Goal: Communication & Community: Answer question/provide support

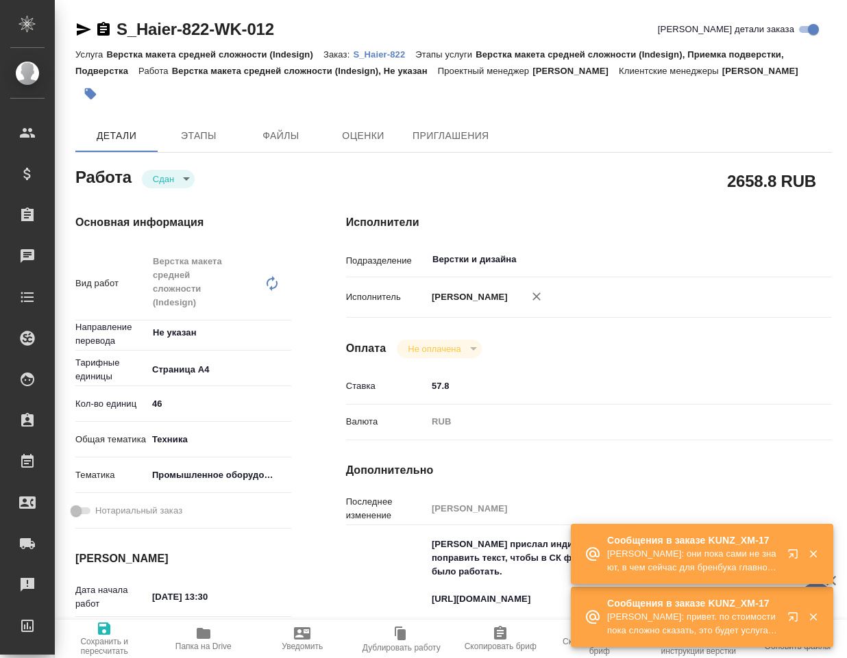
type textarea "x"
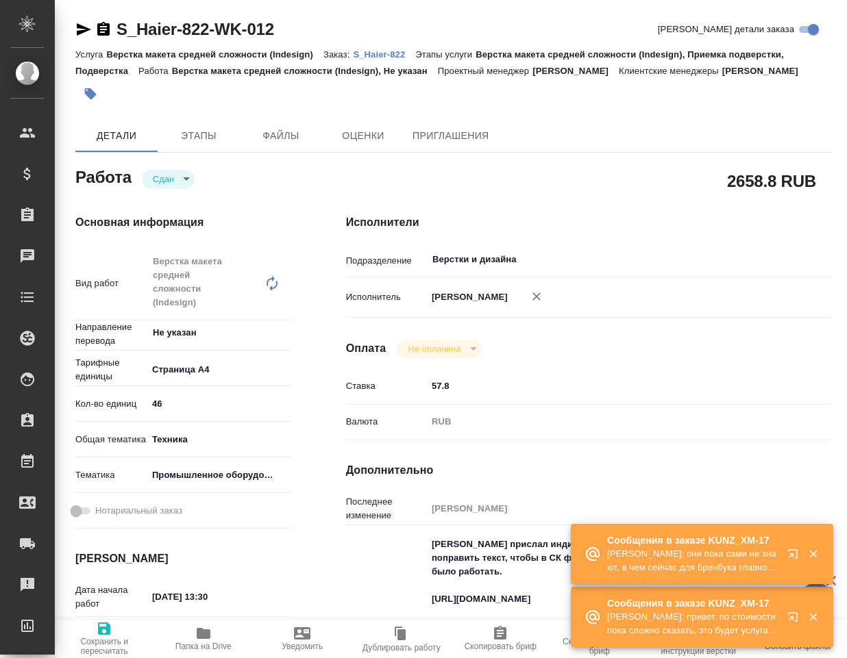
type textarea "x"
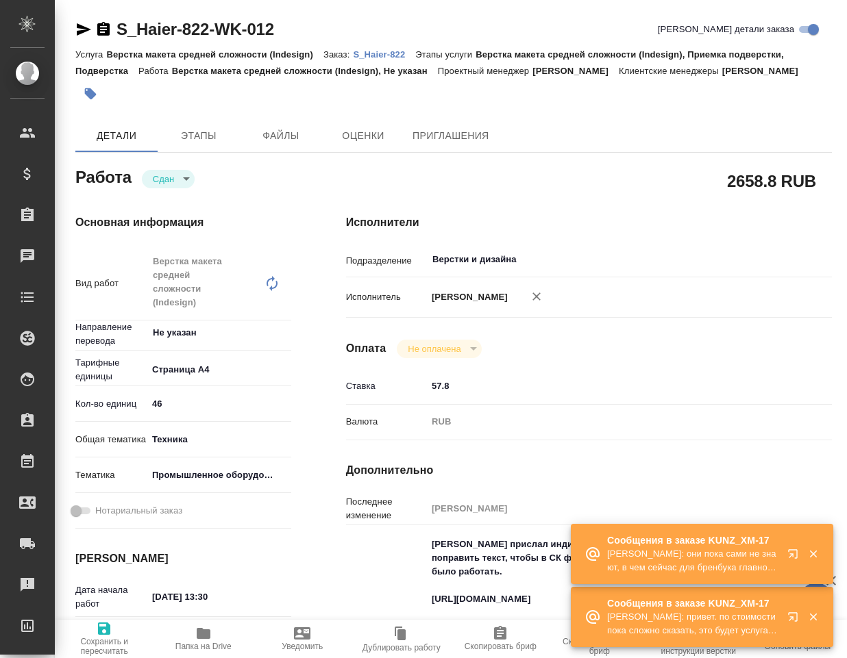
type textarea "x"
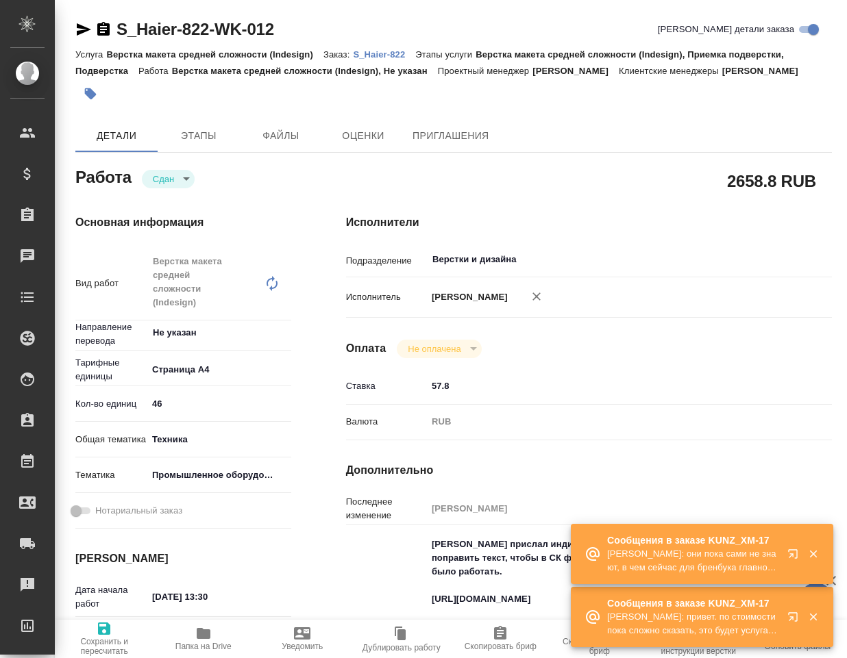
type textarea "x"
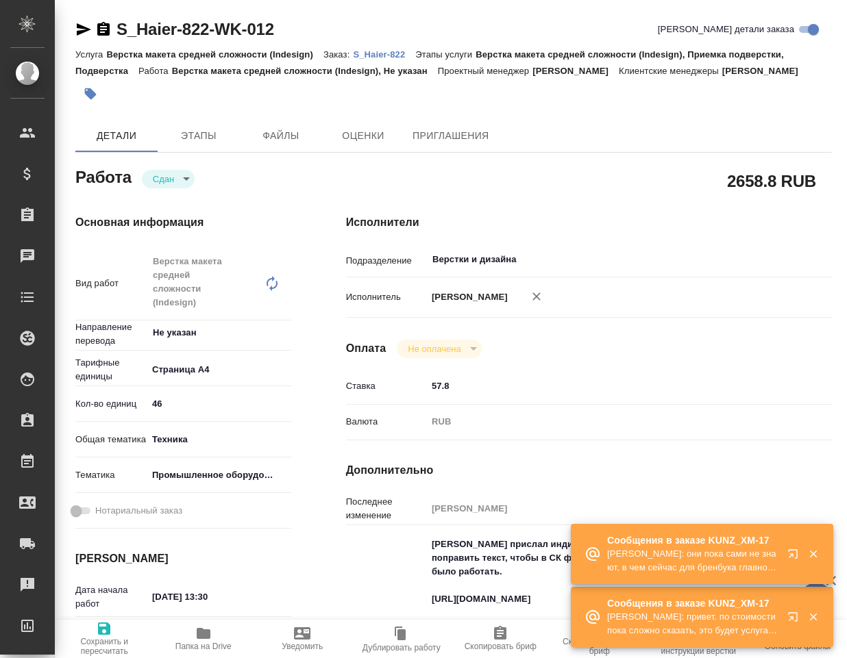
click at [199, 636] on icon "button" at bounding box center [204, 633] width 14 height 11
type textarea "x"
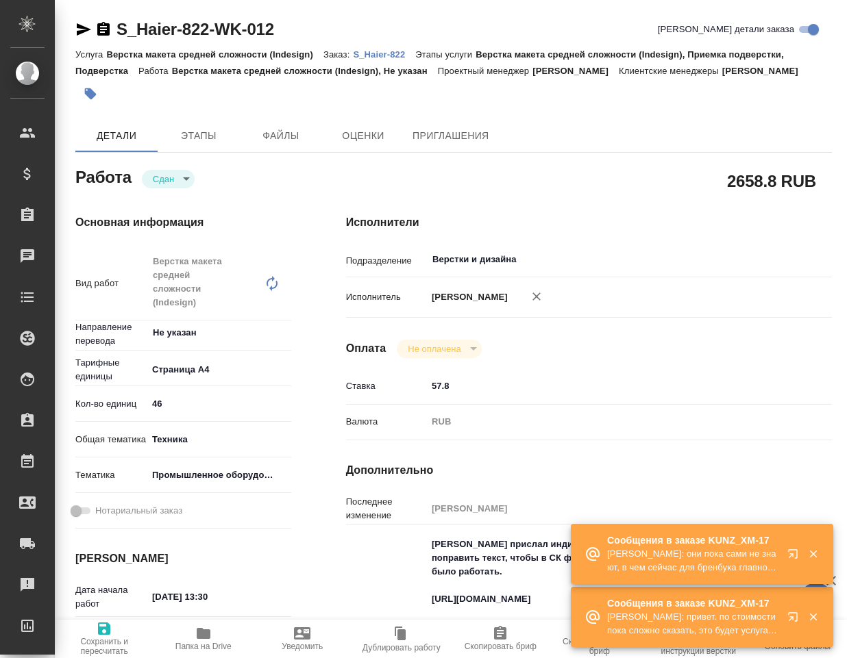
type textarea "x"
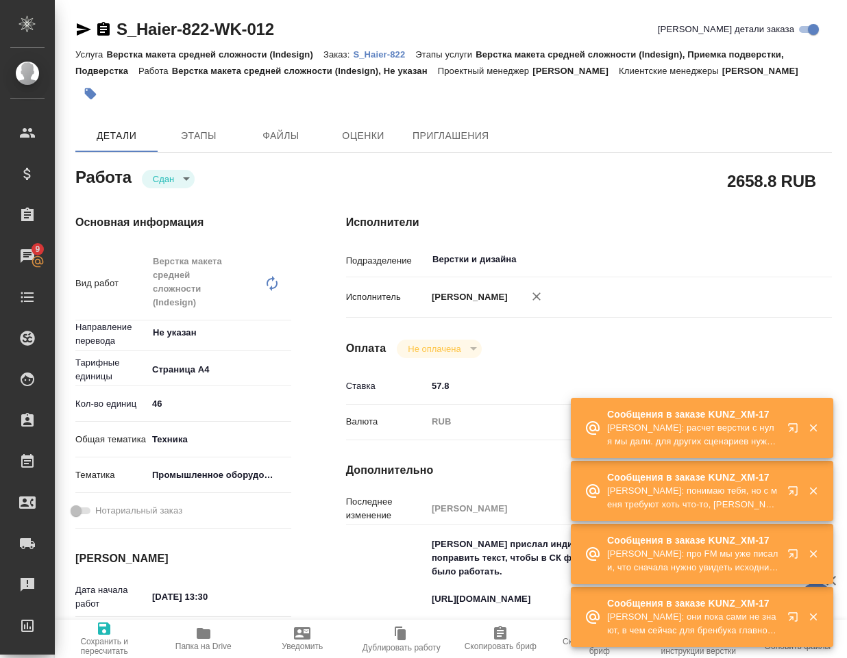
click at [795, 552] on icon "button" at bounding box center [795, 557] width 16 height 16
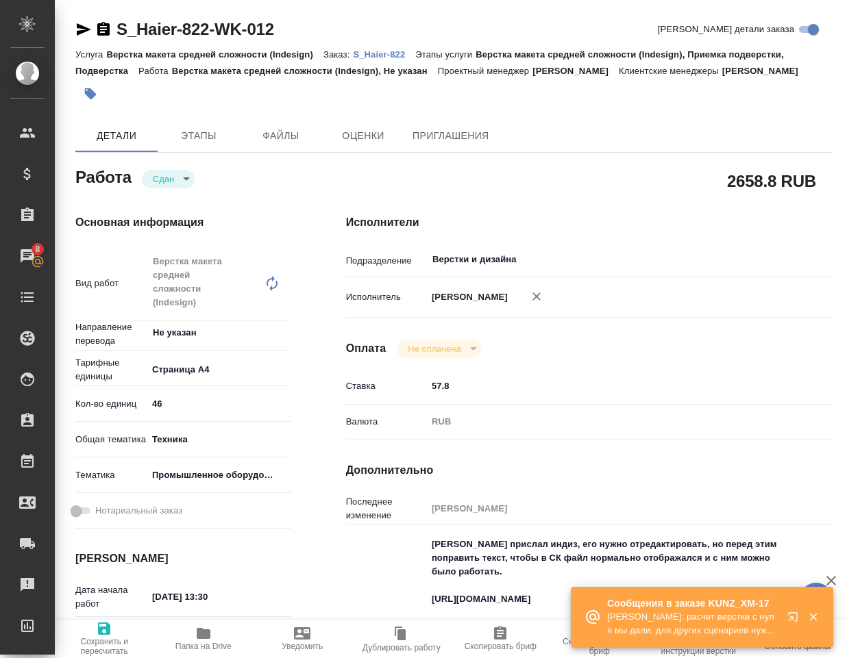
type textarea "x"
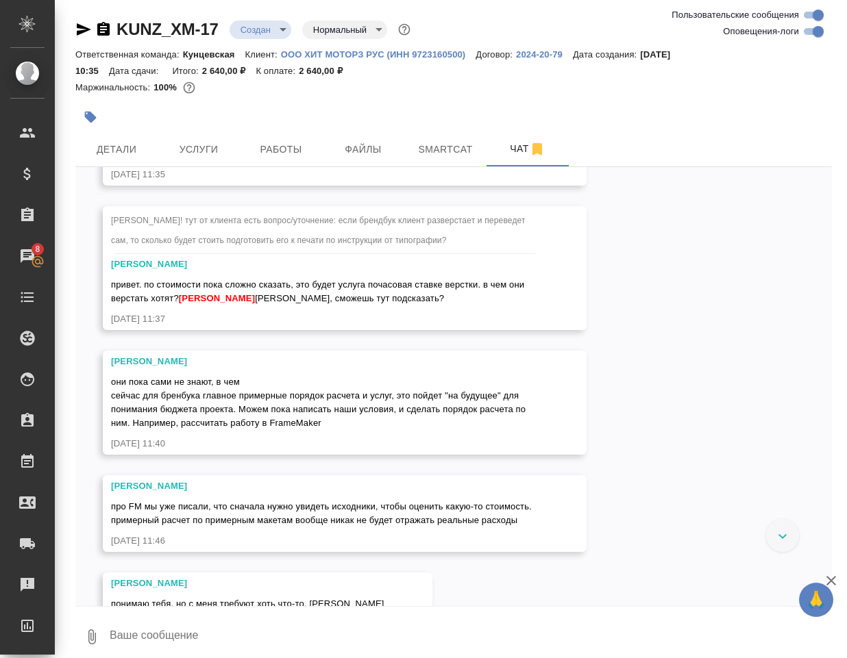
scroll to position [4415, 0]
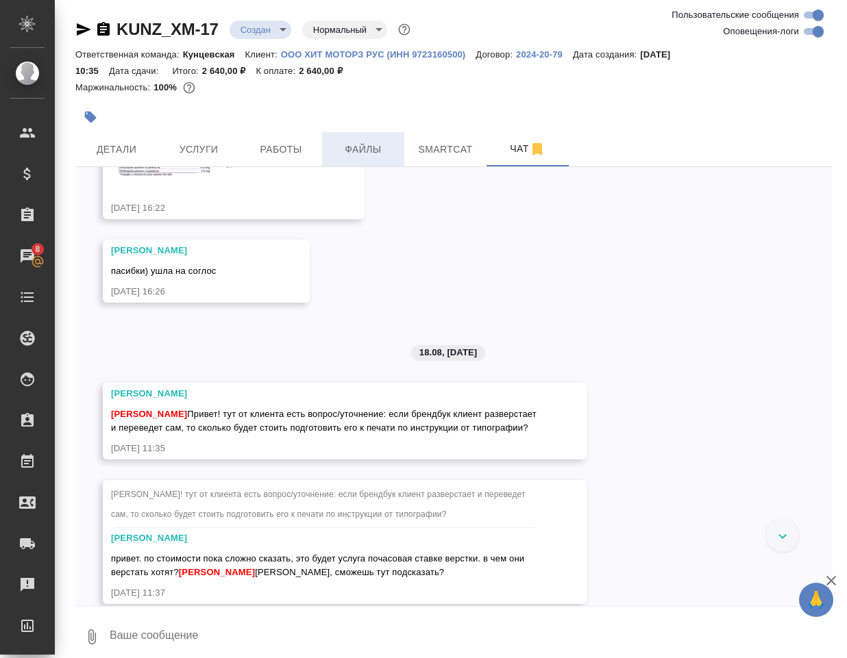
click at [364, 148] on span "Файлы" at bounding box center [363, 149] width 66 height 17
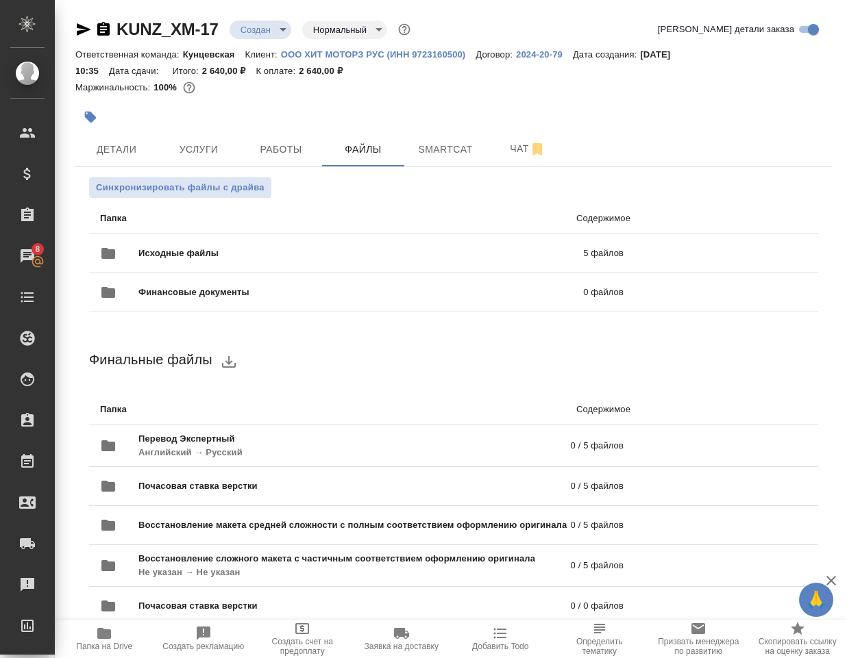
click at [101, 640] on icon "button" at bounding box center [104, 633] width 16 height 16
click at [506, 155] on span "Чат" at bounding box center [528, 148] width 66 height 17
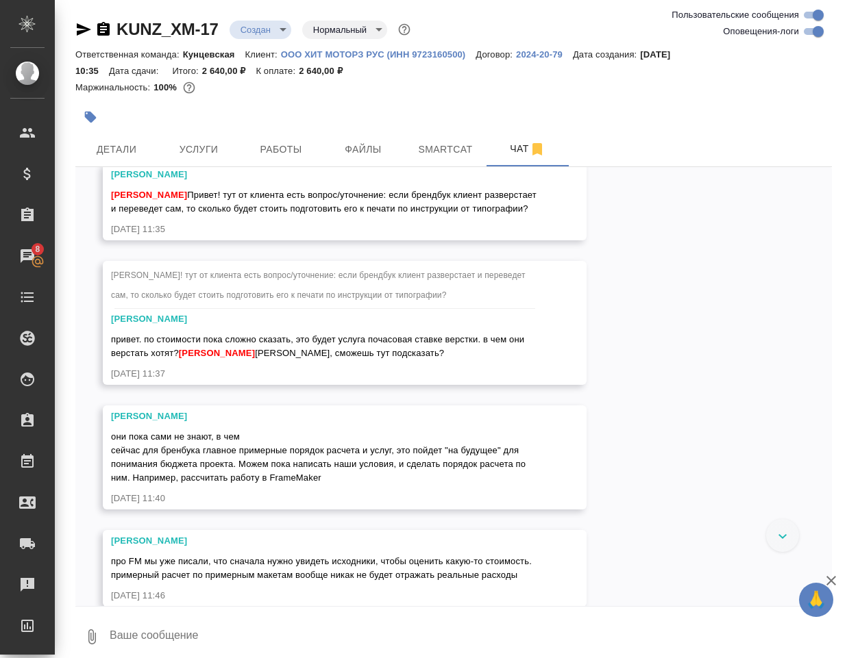
scroll to position [4620, 0]
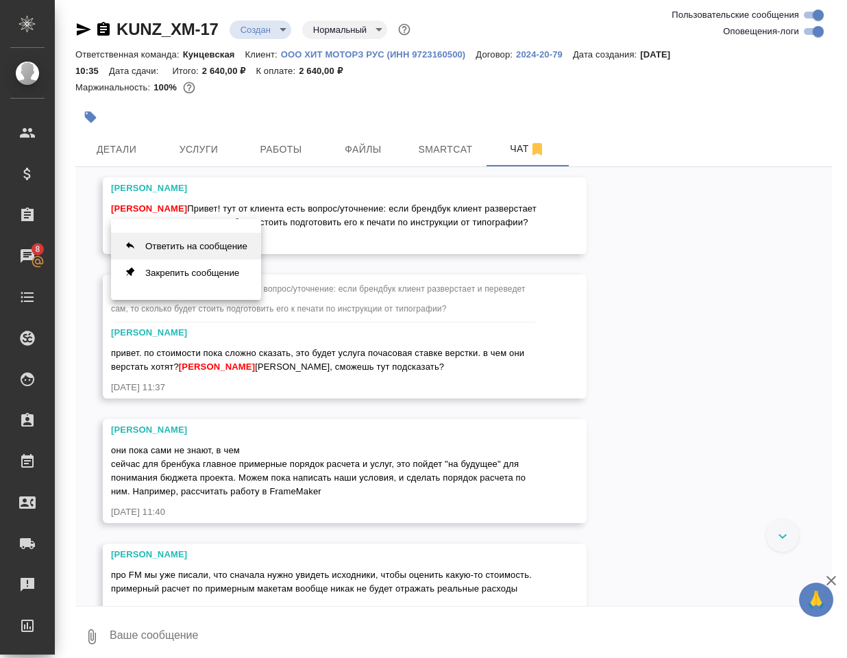
click at [221, 247] on button "Ответить на сообщение" at bounding box center [186, 246] width 150 height 27
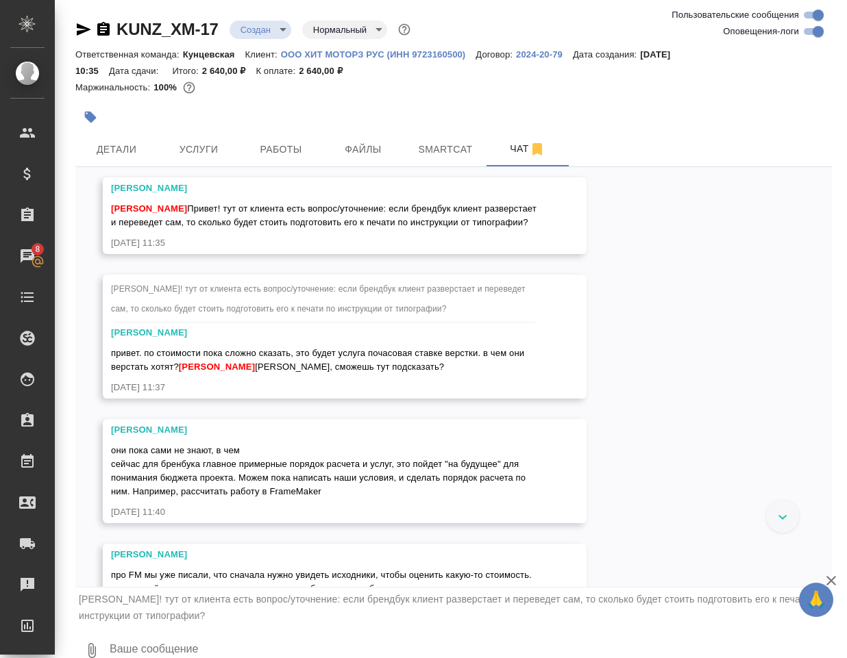
click at [174, 650] on textarea at bounding box center [469, 650] width 723 height 47
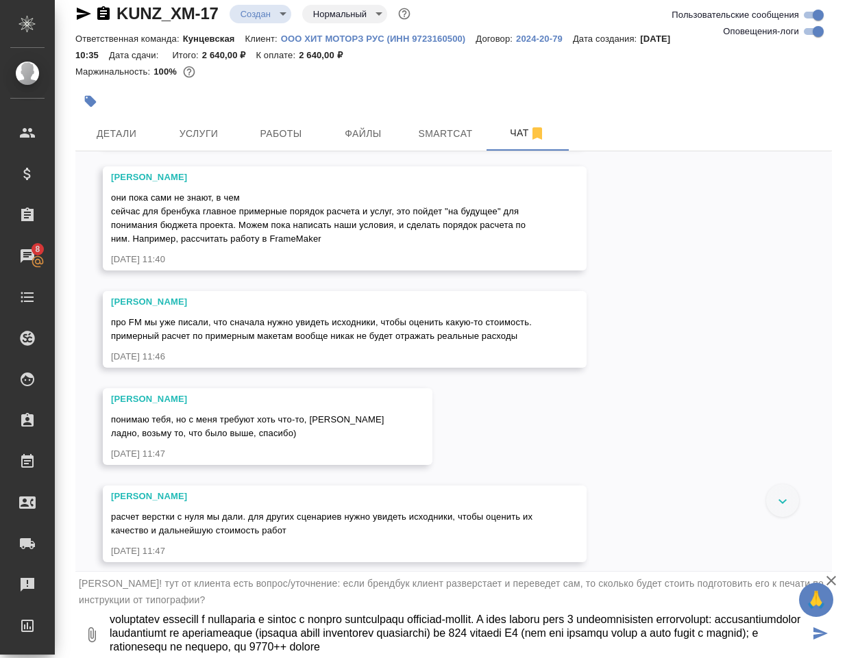
scroll to position [160, 0]
click at [769, 629] on textarea at bounding box center [458, 635] width 701 height 47
click at [767, 636] on textarea at bounding box center [458, 635] width 701 height 47
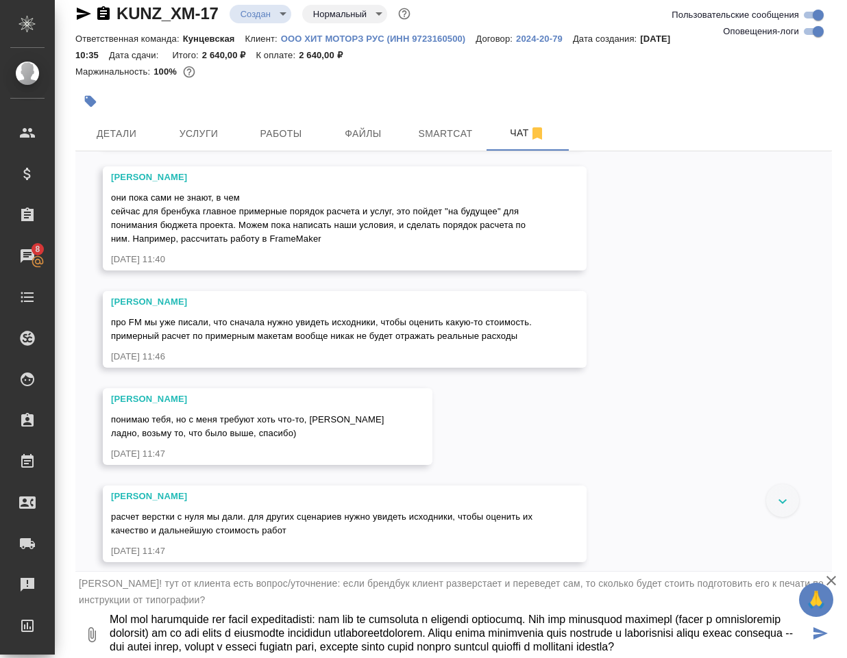
scroll to position [311, 0]
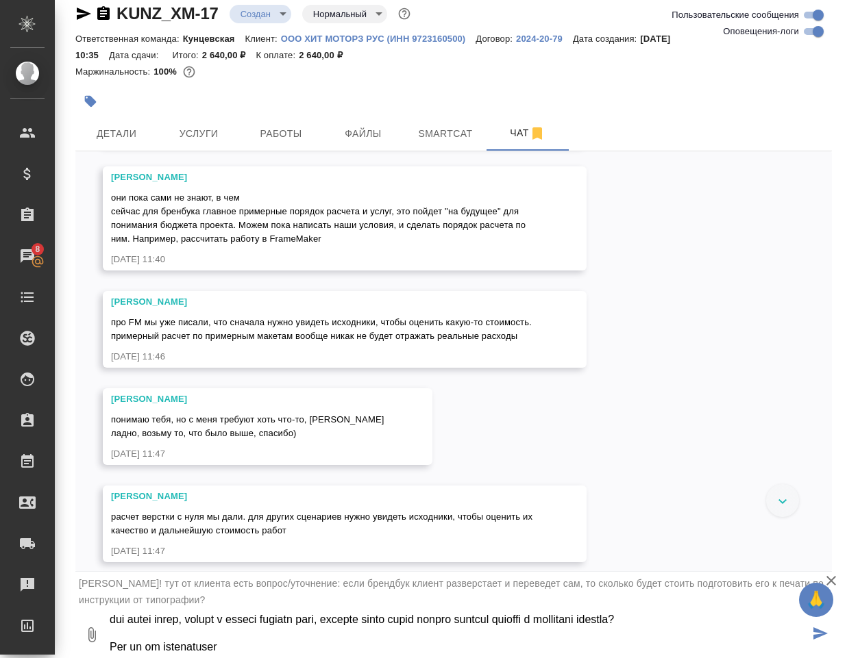
type textarea "1. То что называет "брендбук" - в пдф, уже был у нас по другим заказам. Там ест…"
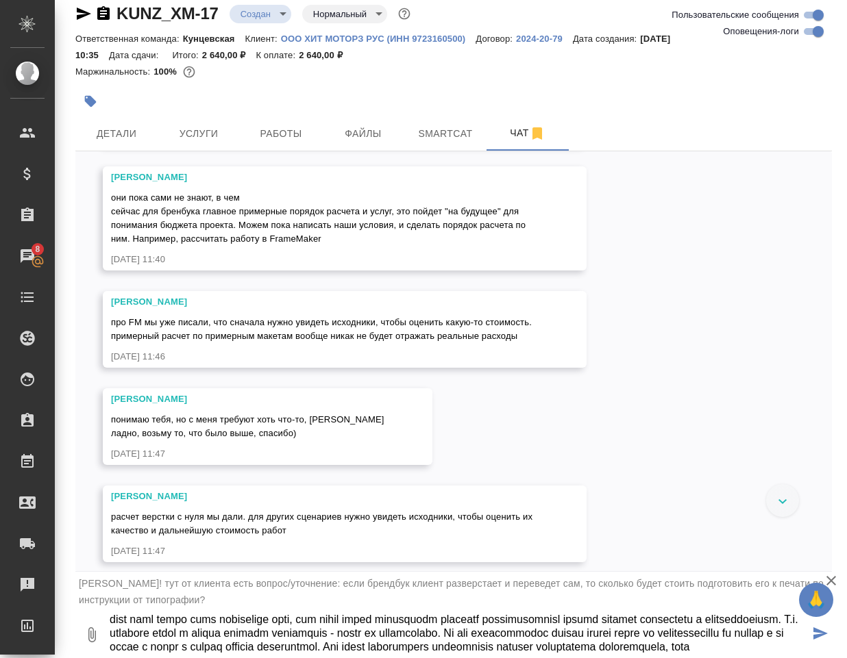
scroll to position [462, 0]
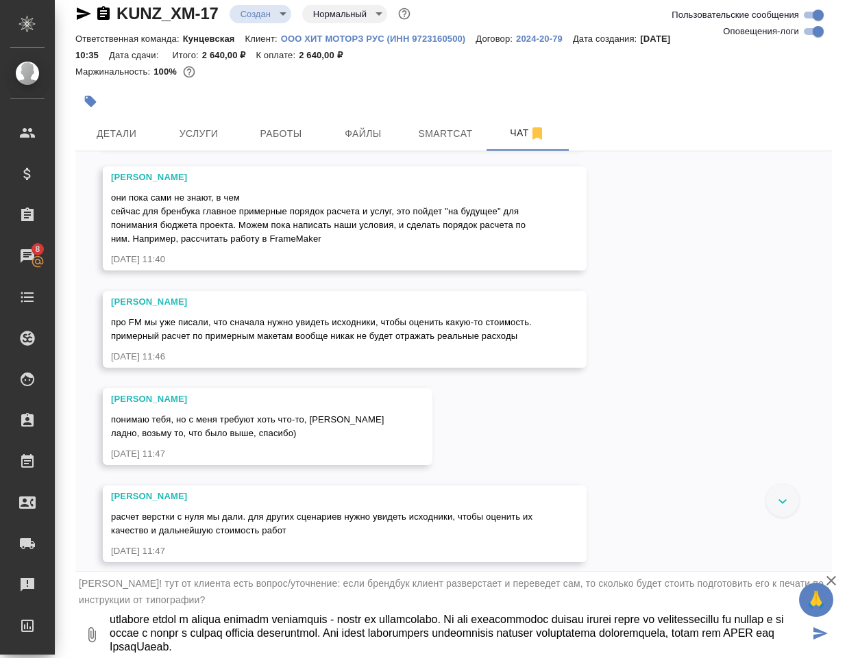
type textarea "1. То что называет "брендбук" - в пдф, уже был у нас по другим заказам. Там ест…"
click at [813, 639] on icon "submit" at bounding box center [820, 633] width 14 height 12
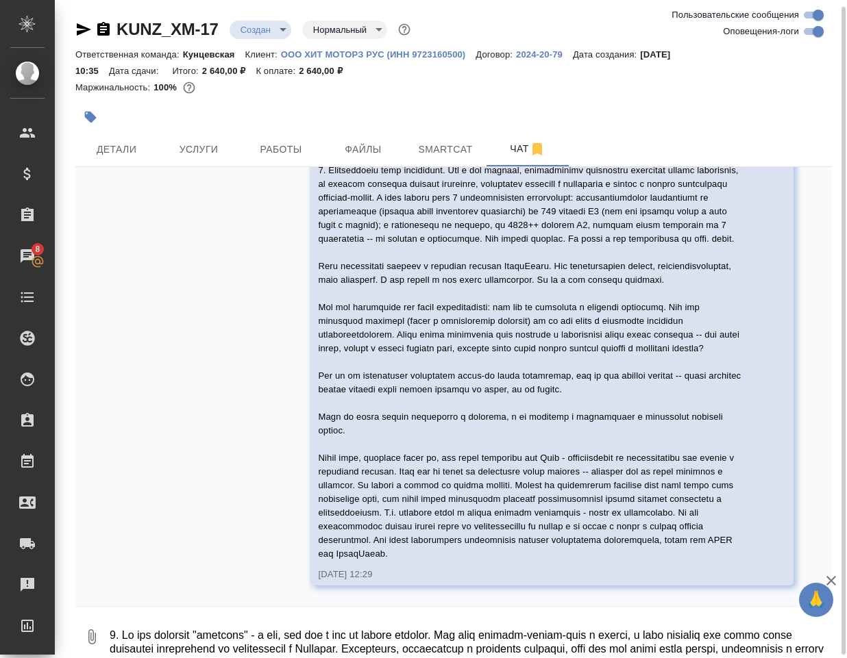
scroll to position [10, 0]
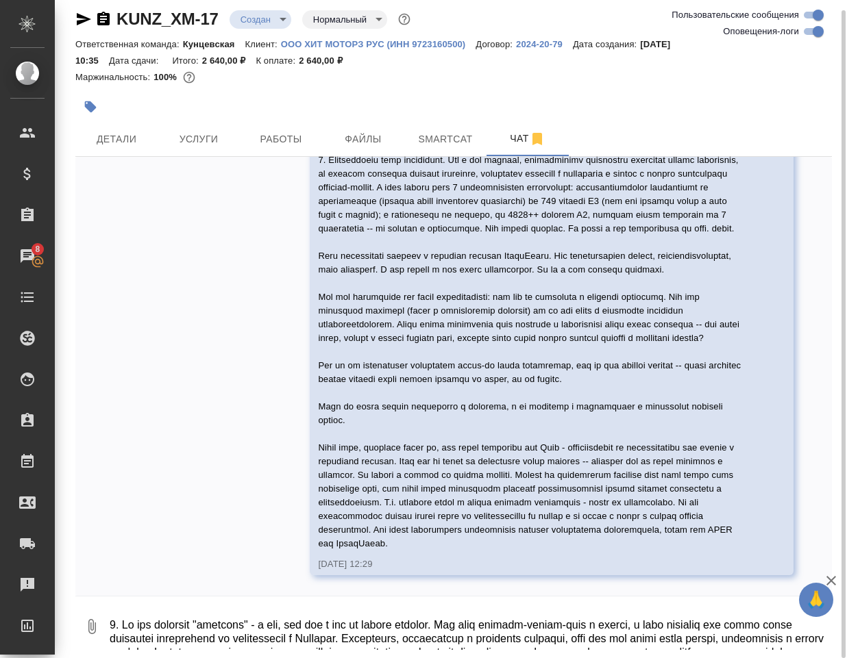
click at [273, 633] on textarea at bounding box center [469, 626] width 723 height 47
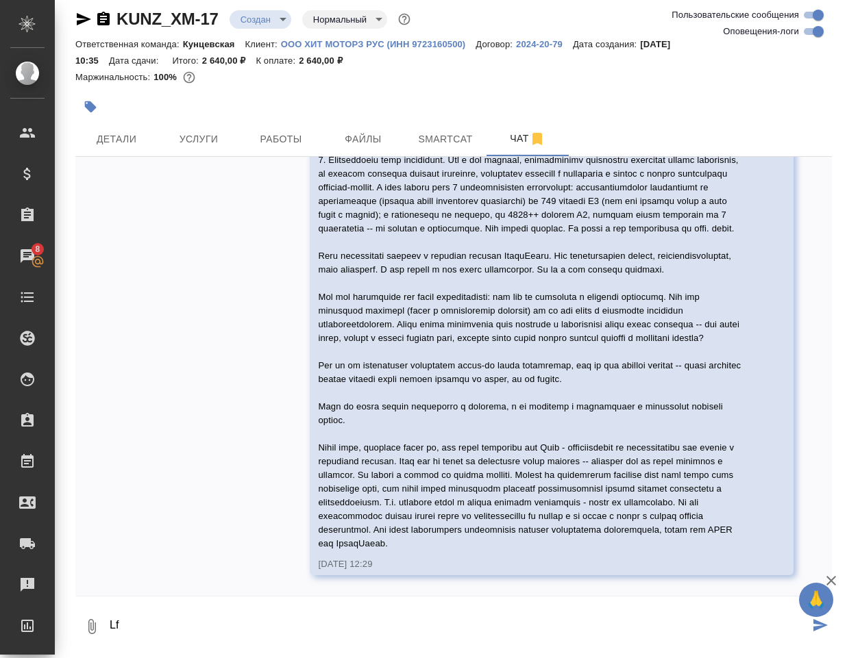
type textarea "L"
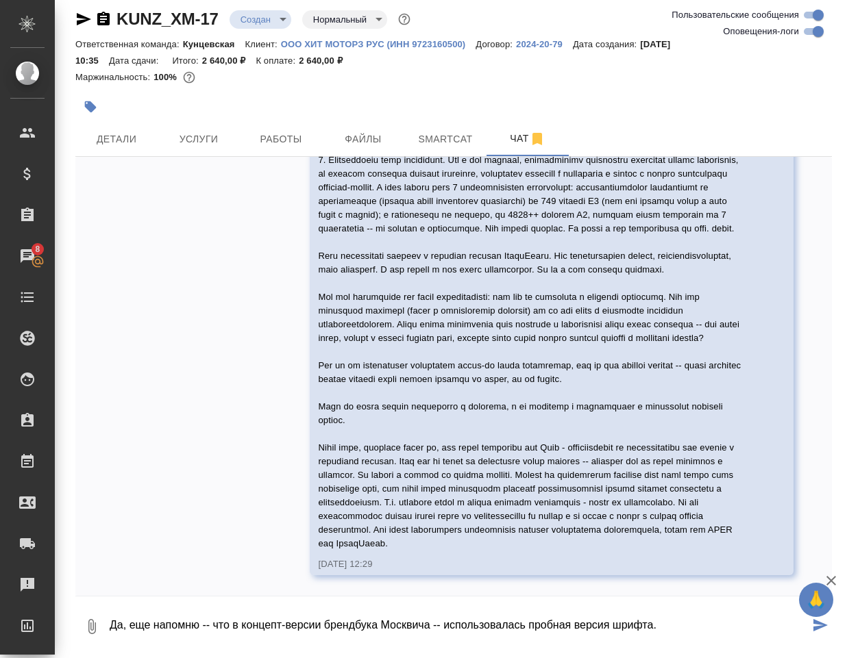
click at [706, 630] on textarea "Да, еще напомню -- что в концепт-версии брендбука Москвича -- использовалась пр…" at bounding box center [458, 626] width 701 height 47
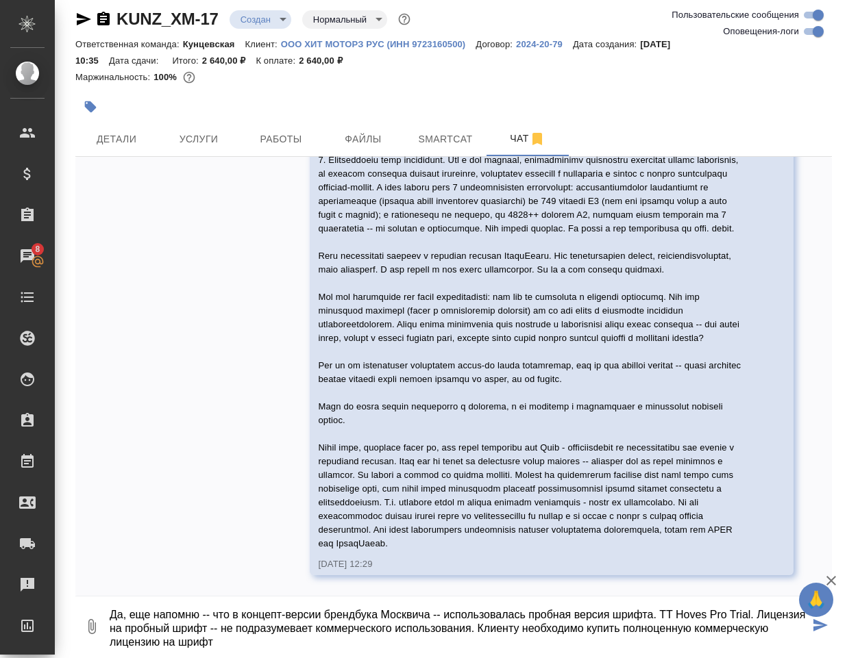
click at [132, 627] on textarea "Да, еще напомню -- что в концепт-версии брендбука Москвича -- использовалась пр…" at bounding box center [458, 626] width 701 height 47
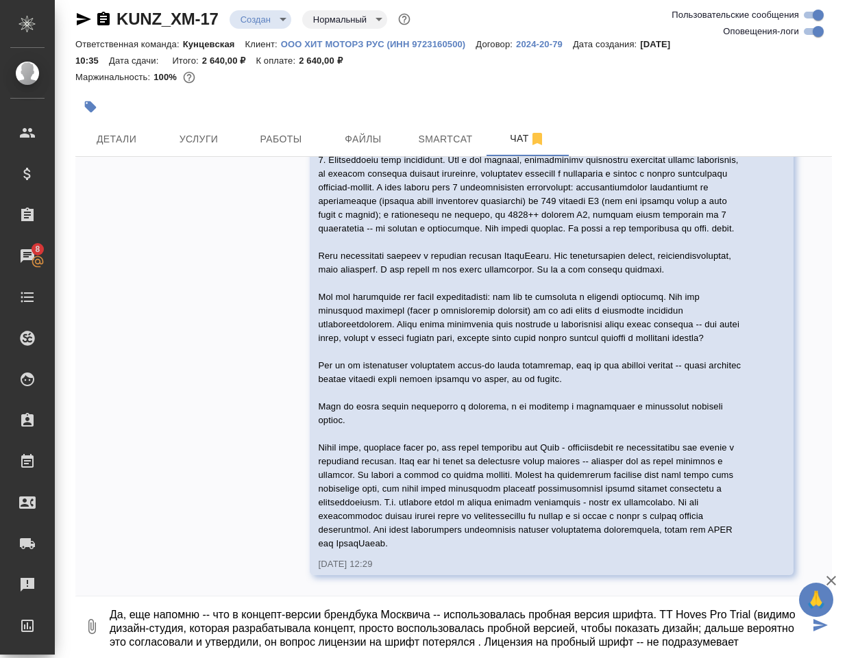
click at [375, 641] on textarea "Да, еще напомню -- что в концепт-версии брендбука Москвича -- использовалась пр…" at bounding box center [458, 626] width 701 height 47
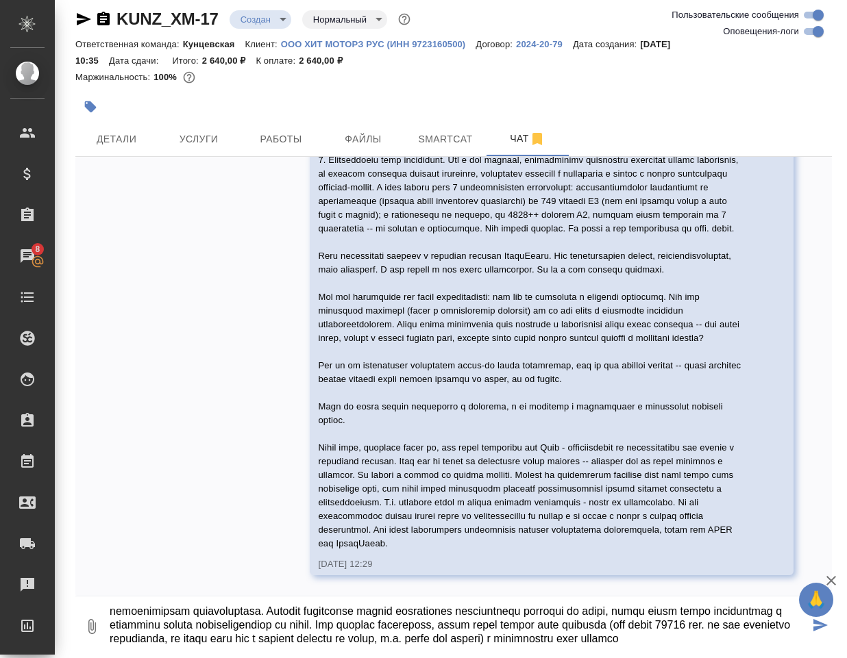
scroll to position [79, 0]
type textarea "Да, еще напомню -- что в концепт-версии брендбука Москвича -- использовалась пр…"
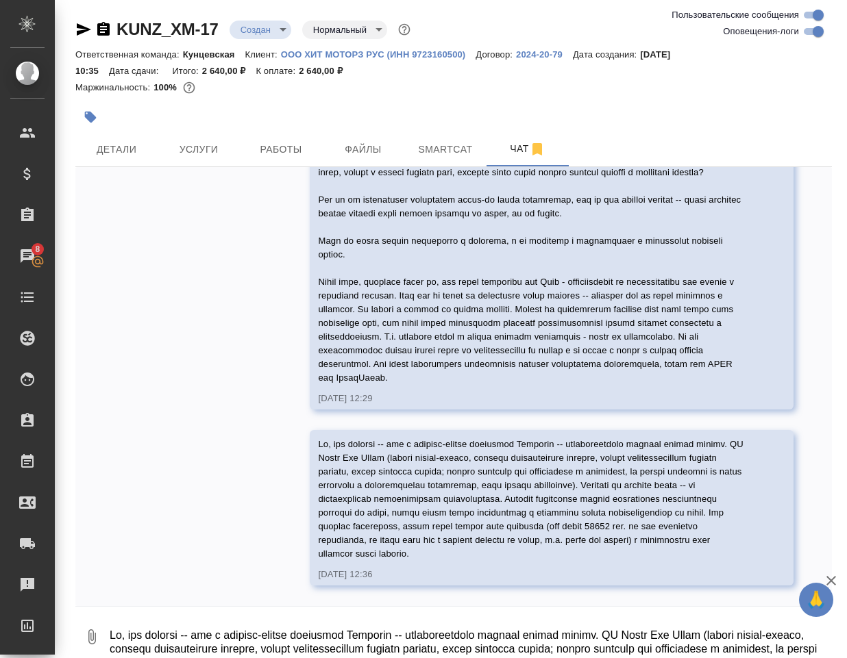
scroll to position [6080, 0]
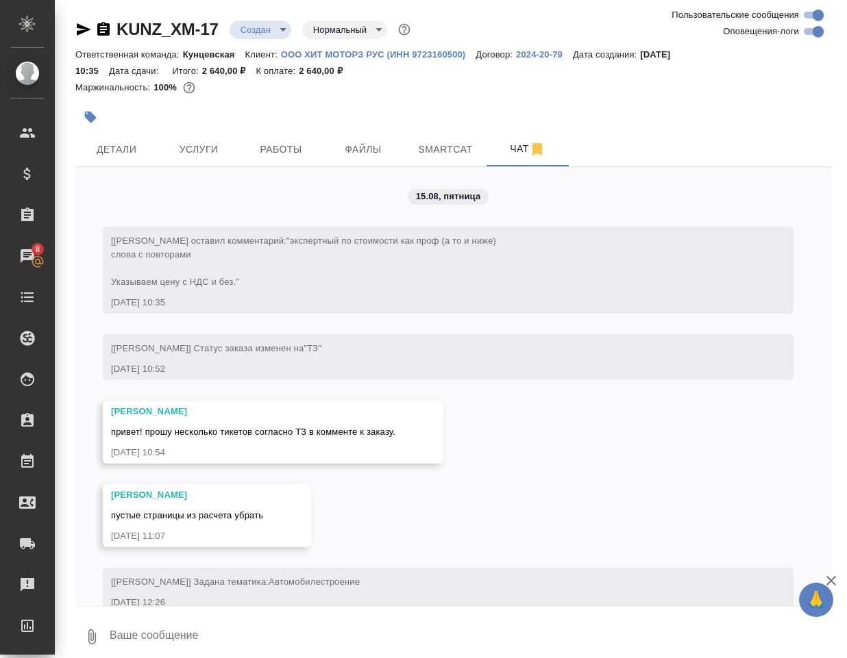
scroll to position [6080, 0]
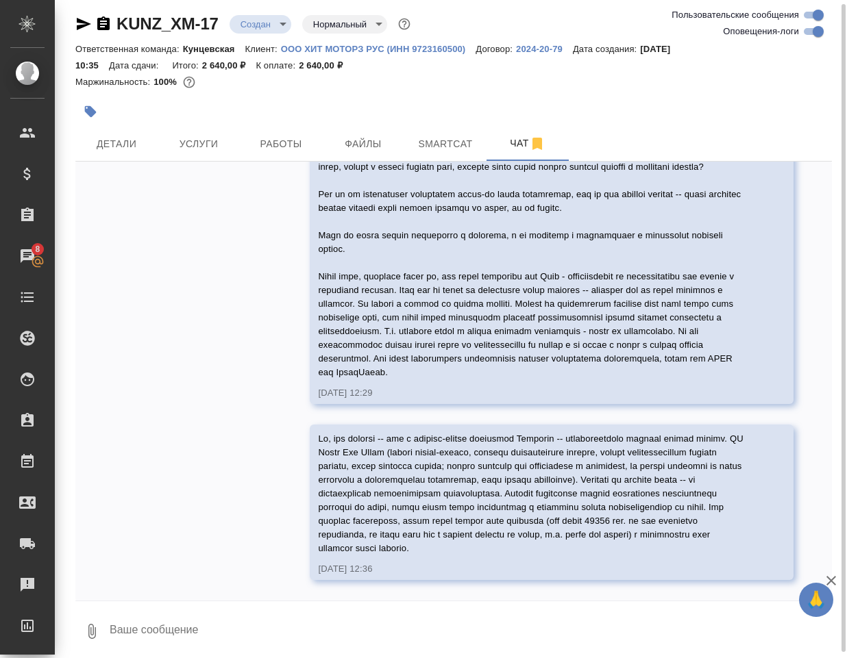
scroll to position [10, 0]
